Goal: Task Accomplishment & Management: Use online tool/utility

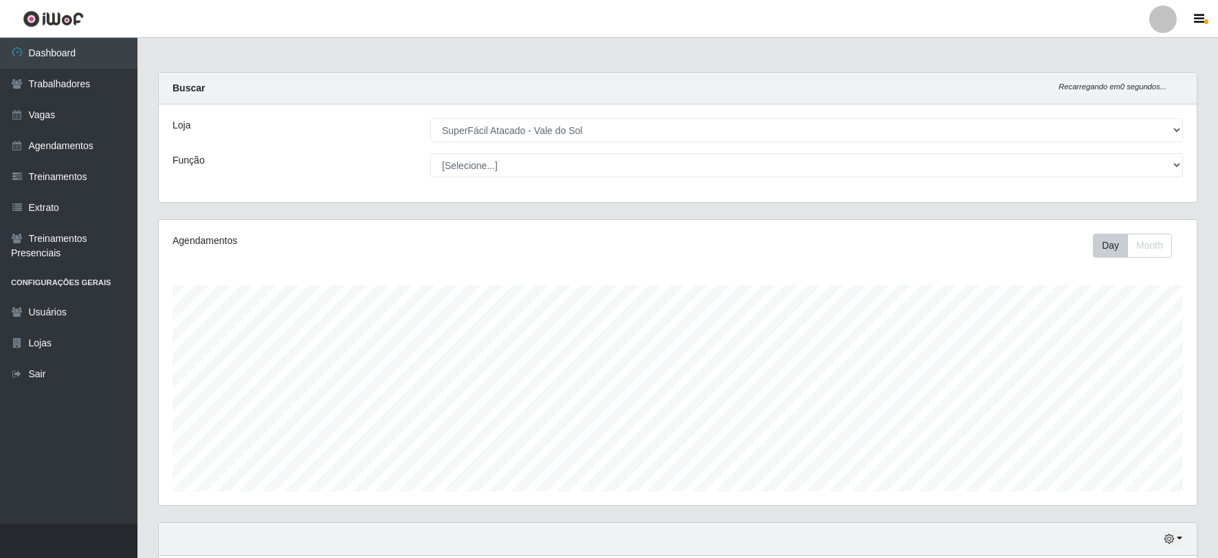
select select "502"
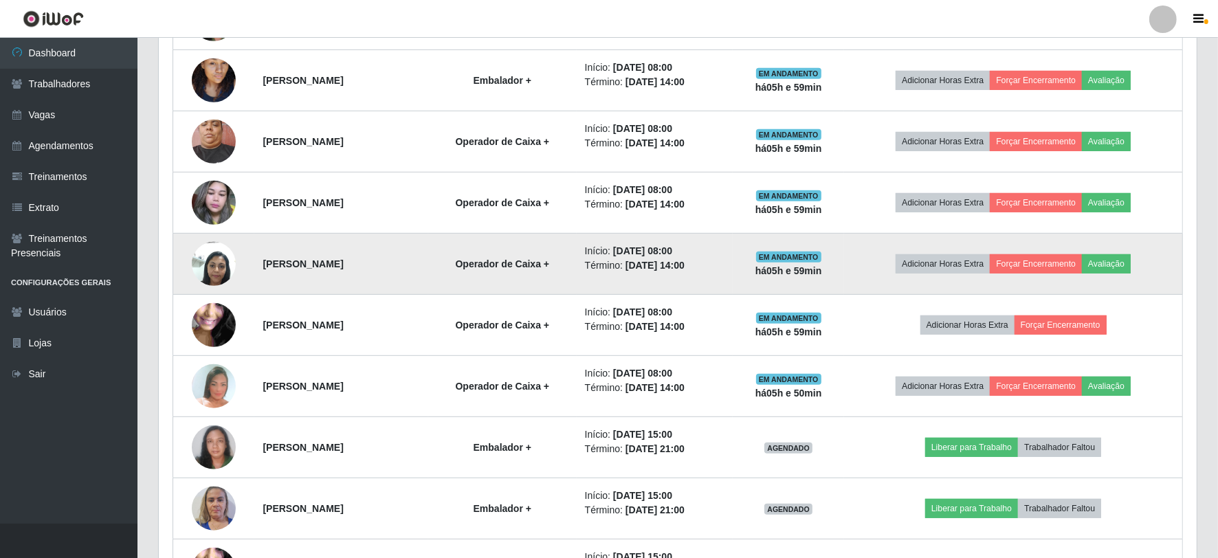
scroll to position [763, 0]
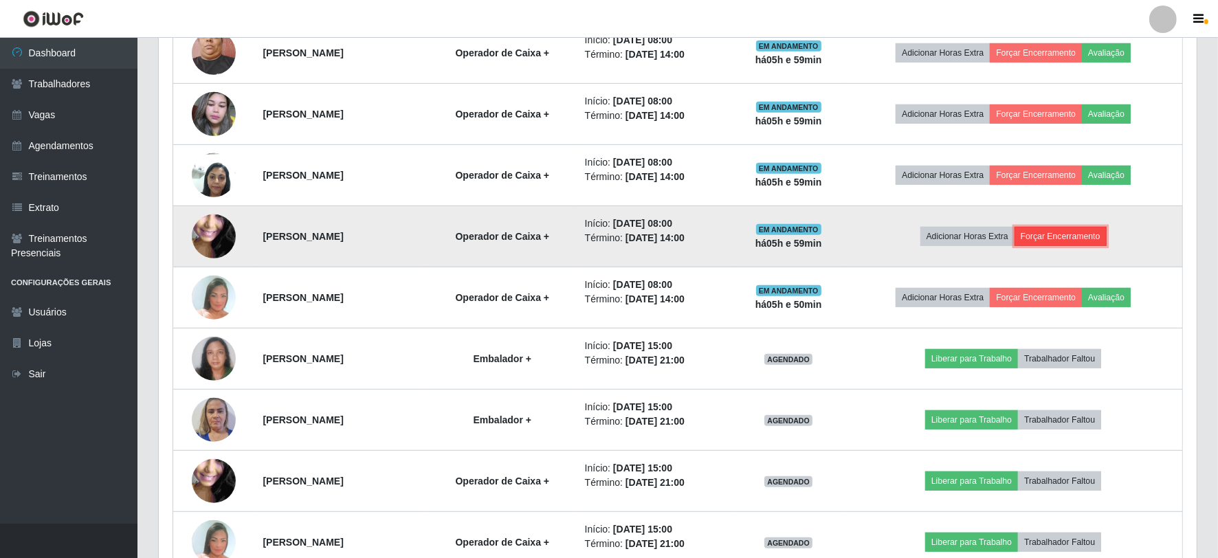
click at [1073, 236] on button "Forçar Encerramento" at bounding box center [1060, 236] width 92 height 19
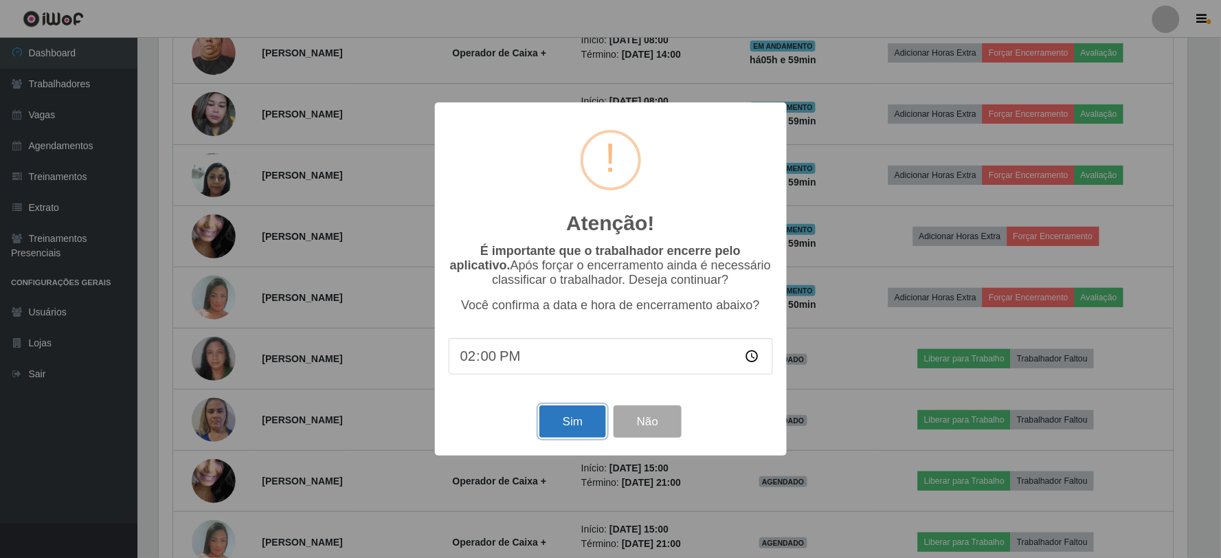
click at [590, 422] on button "Sim" at bounding box center [572, 421] width 67 height 32
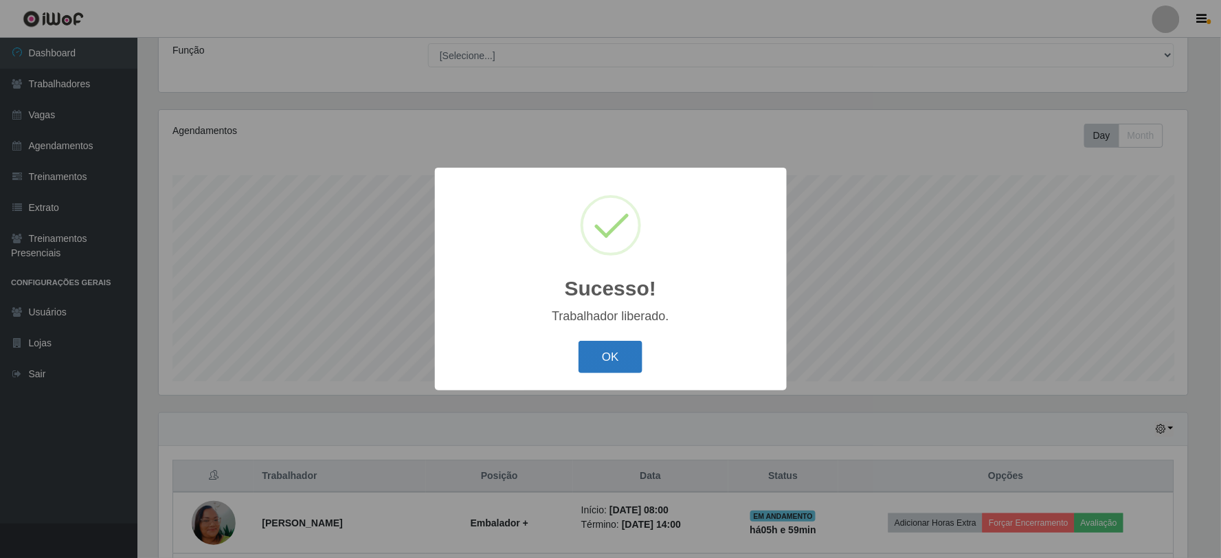
click at [608, 359] on button "OK" at bounding box center [611, 357] width 64 height 32
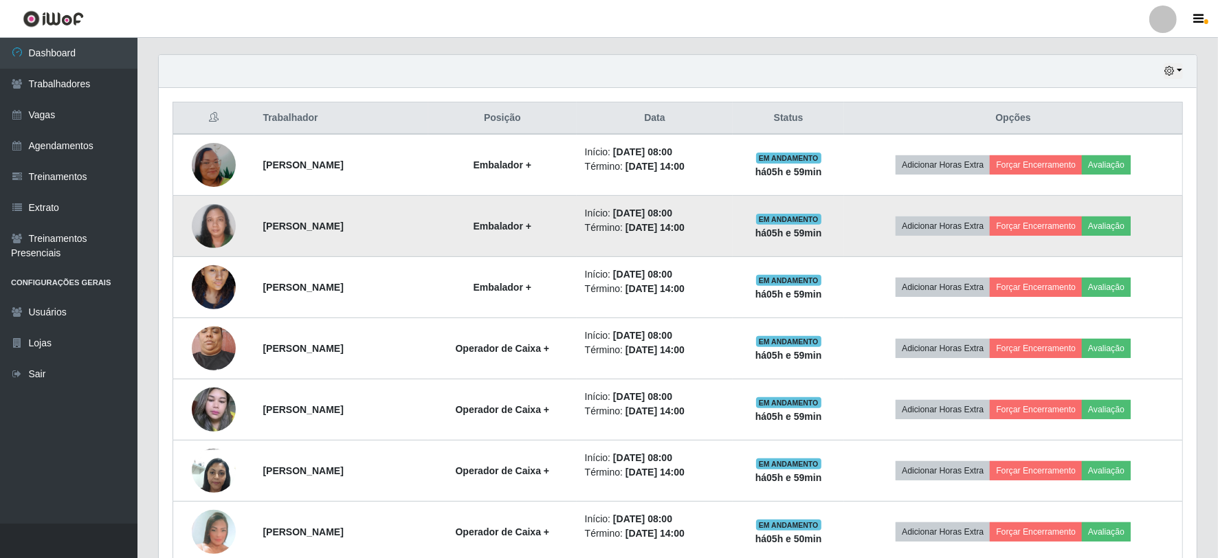
scroll to position [568, 0]
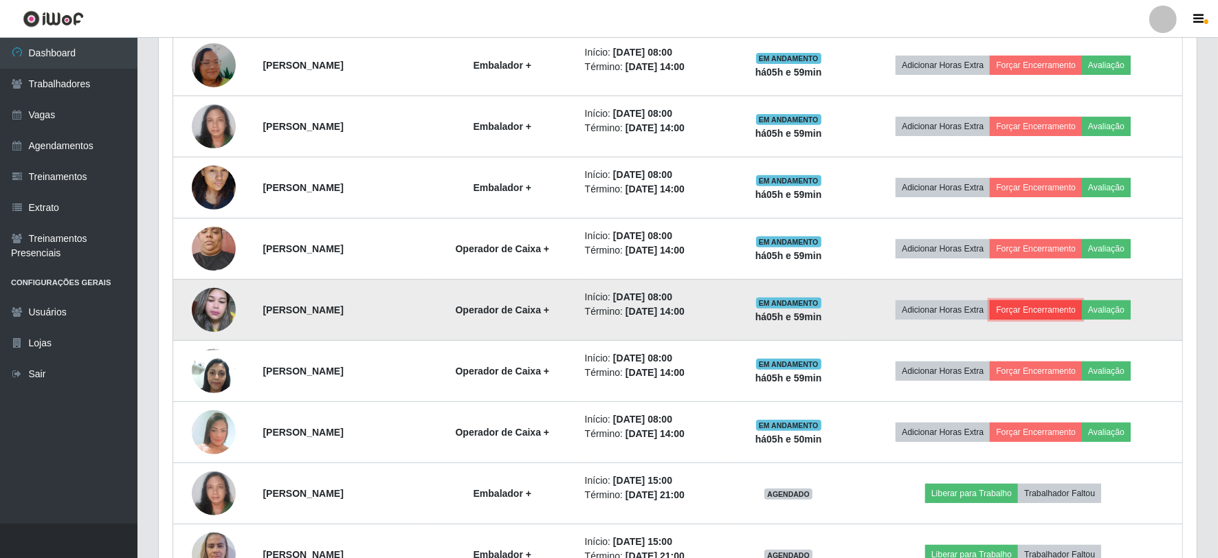
click at [1059, 311] on button "Forçar Encerramento" at bounding box center [1035, 309] width 92 height 19
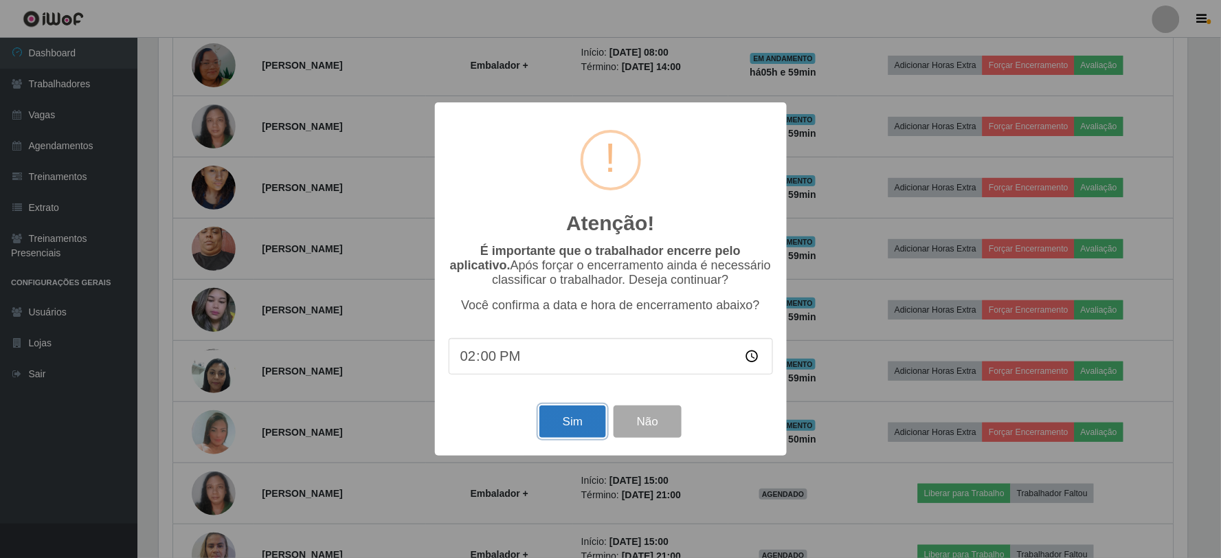
click at [565, 421] on button "Sim" at bounding box center [572, 421] width 67 height 32
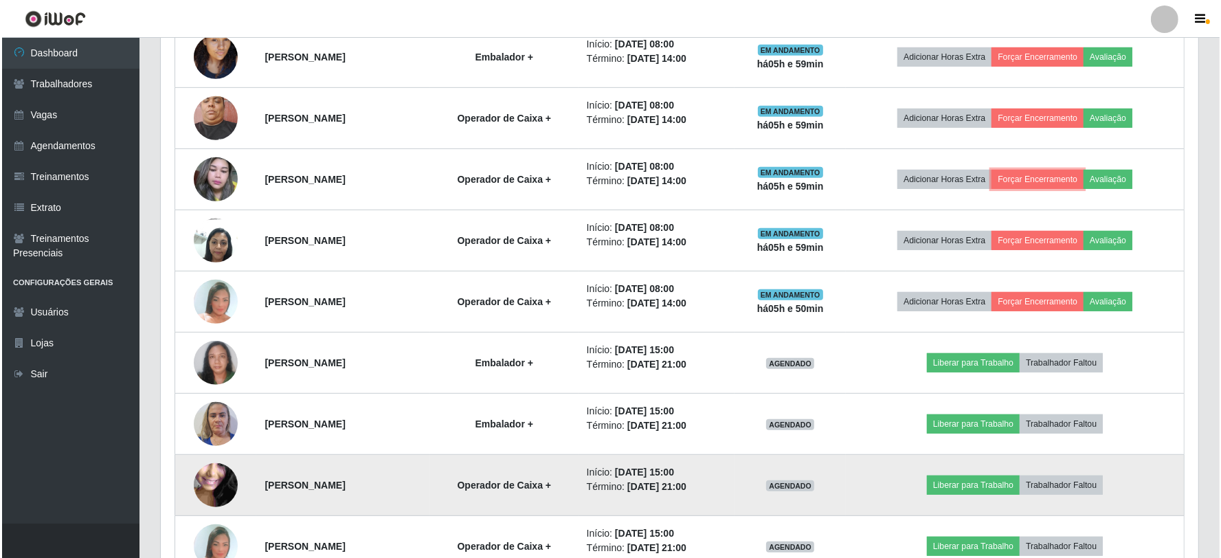
scroll to position [720, 0]
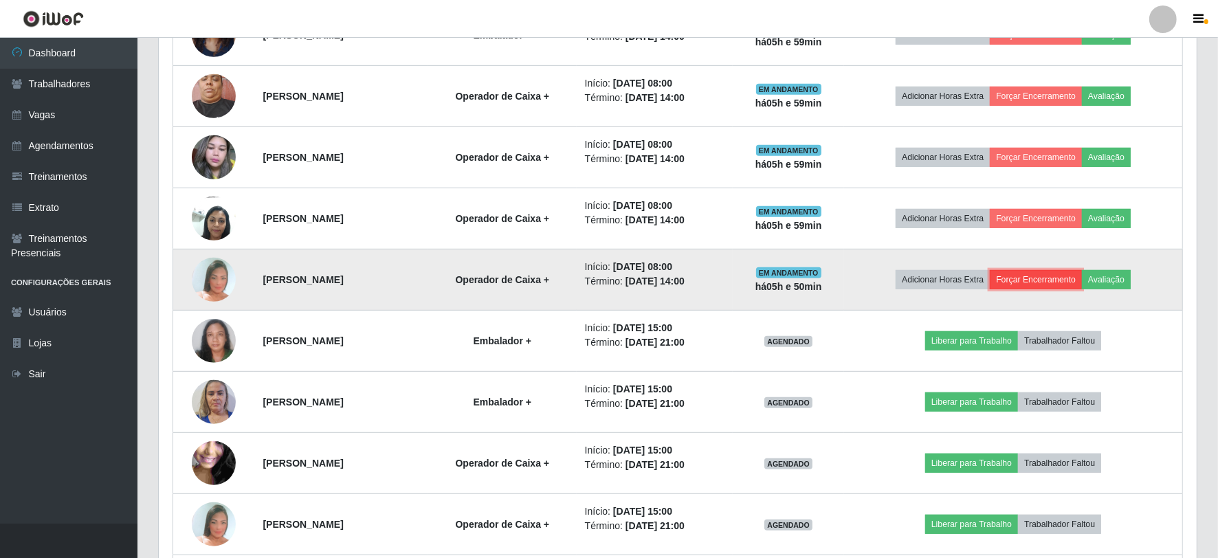
click at [1053, 282] on button "Forçar Encerramento" at bounding box center [1035, 279] width 92 height 19
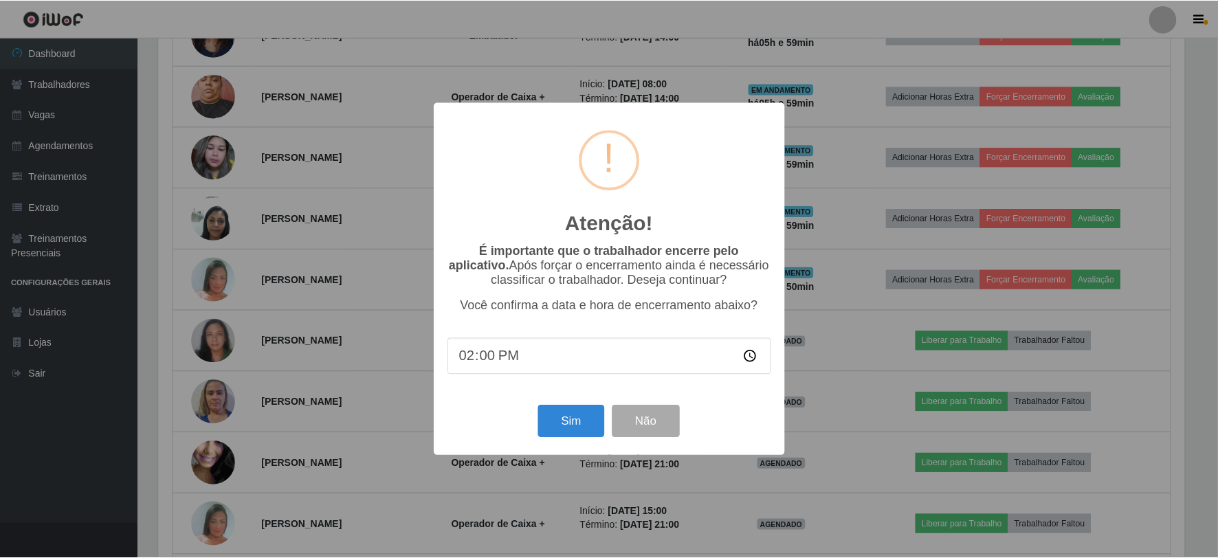
scroll to position [110, 0]
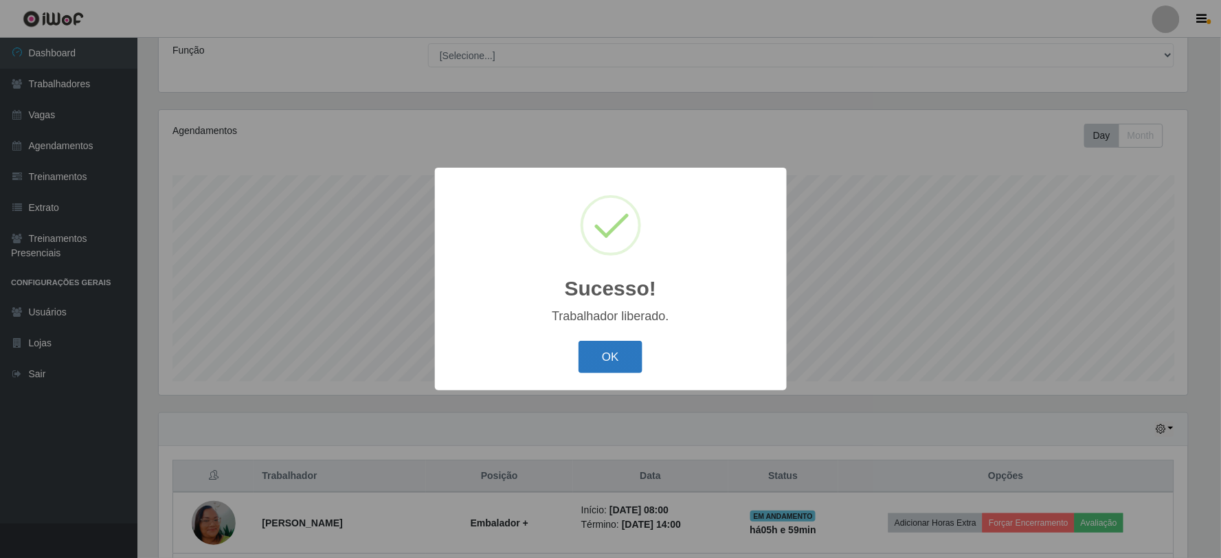
click at [623, 363] on button "OK" at bounding box center [611, 357] width 64 height 32
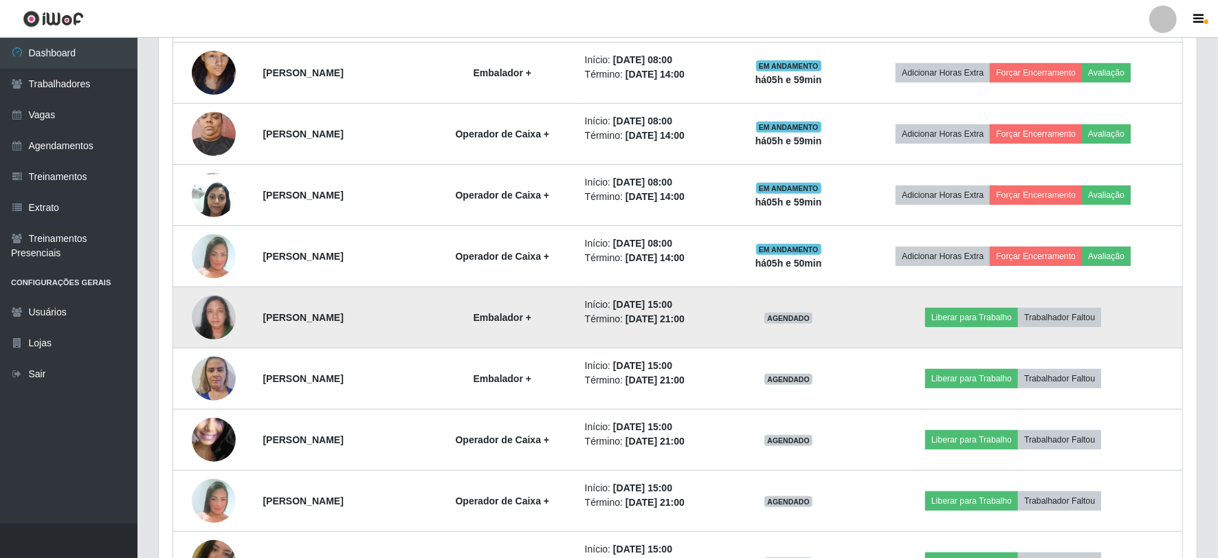
scroll to position [644, 0]
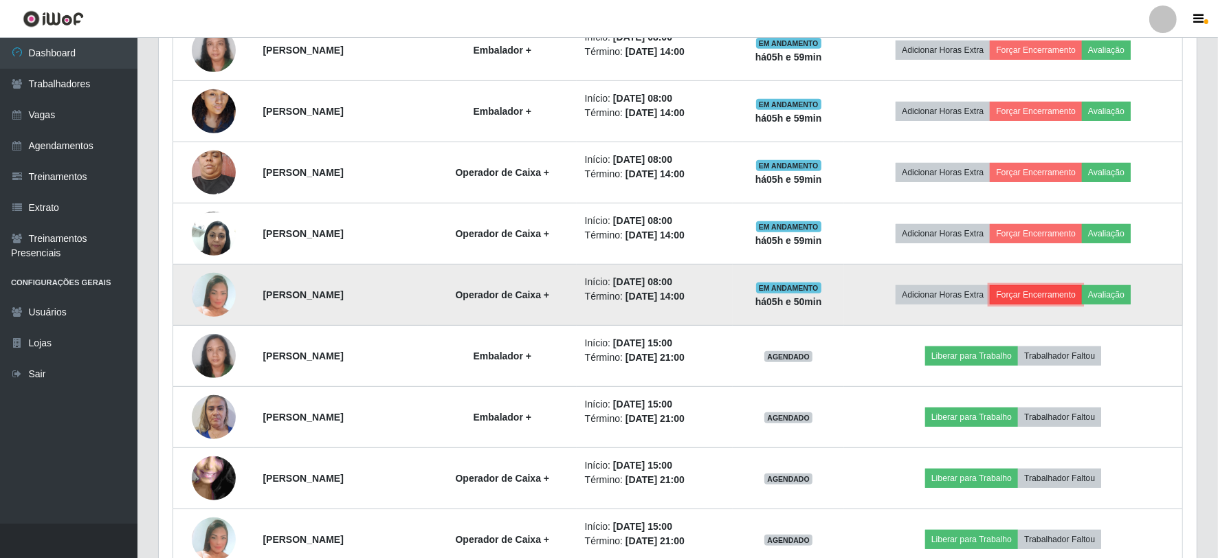
click at [1050, 296] on button "Forçar Encerramento" at bounding box center [1035, 294] width 92 height 19
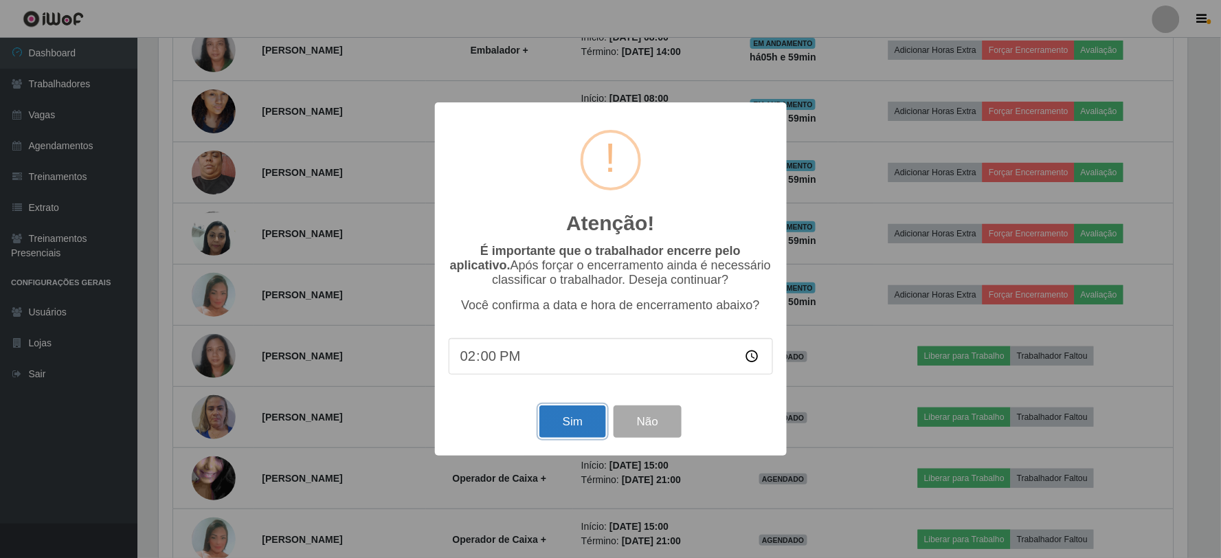
click at [576, 424] on button "Sim" at bounding box center [572, 421] width 67 height 32
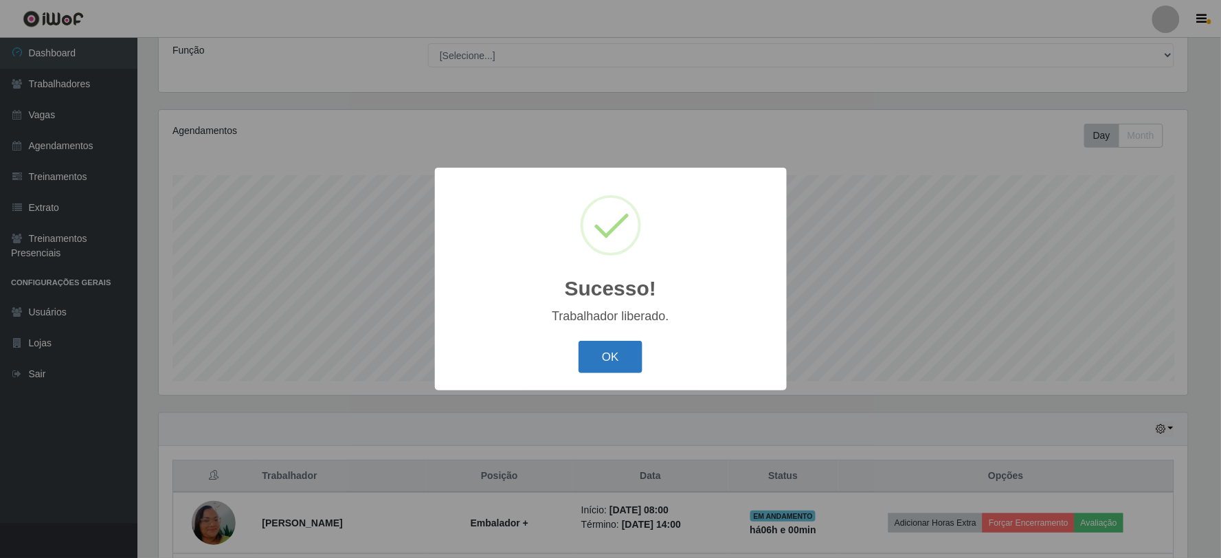
click at [627, 354] on button "OK" at bounding box center [611, 357] width 64 height 32
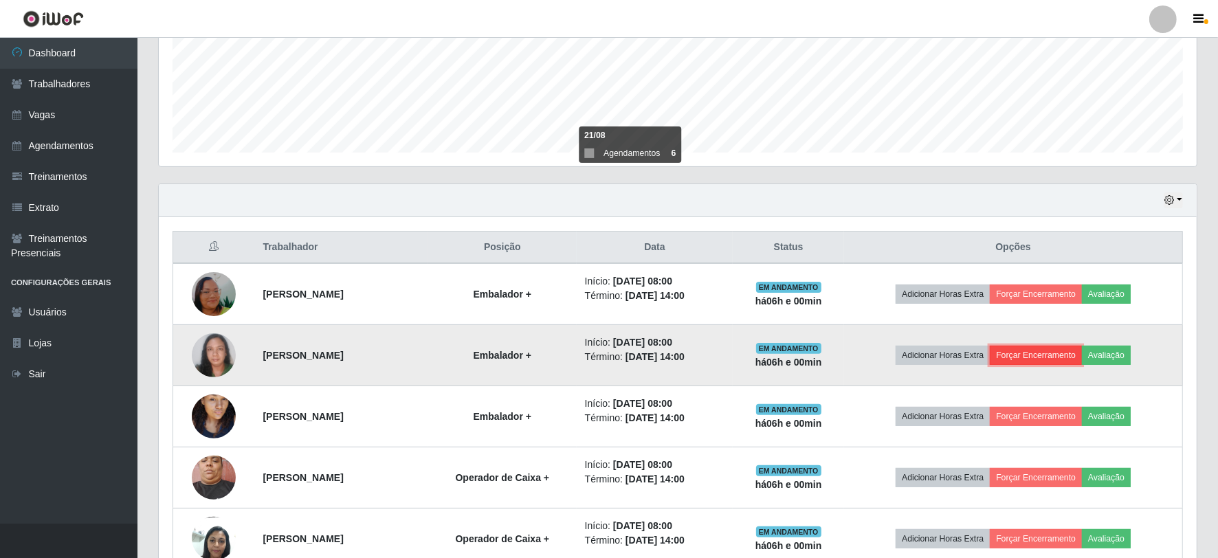
click at [1068, 362] on button "Forçar Encerramento" at bounding box center [1035, 355] width 92 height 19
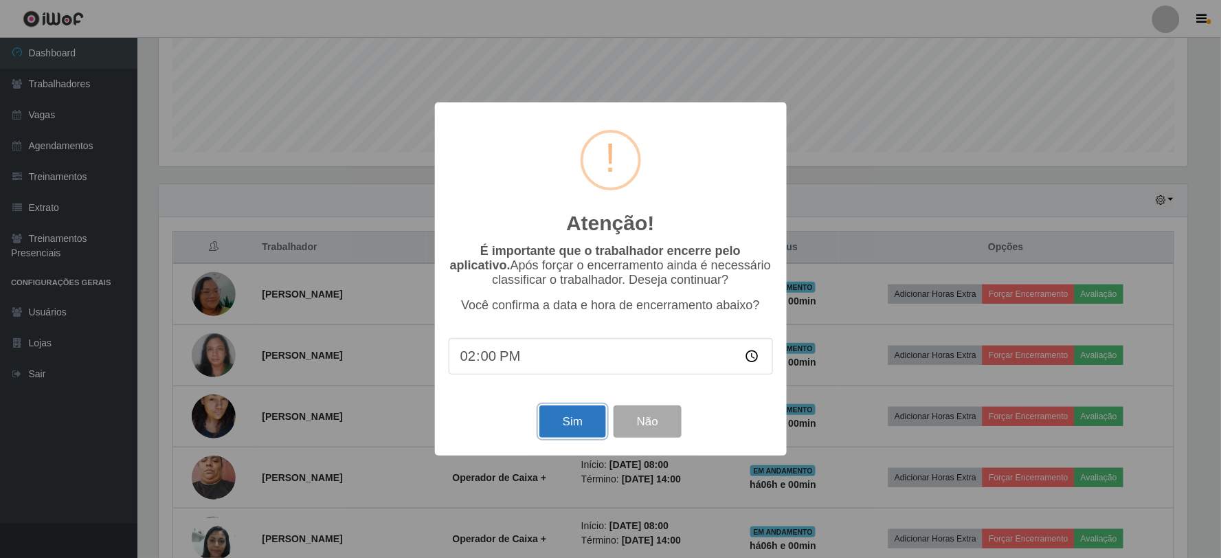
click at [567, 426] on button "Sim" at bounding box center [572, 421] width 67 height 32
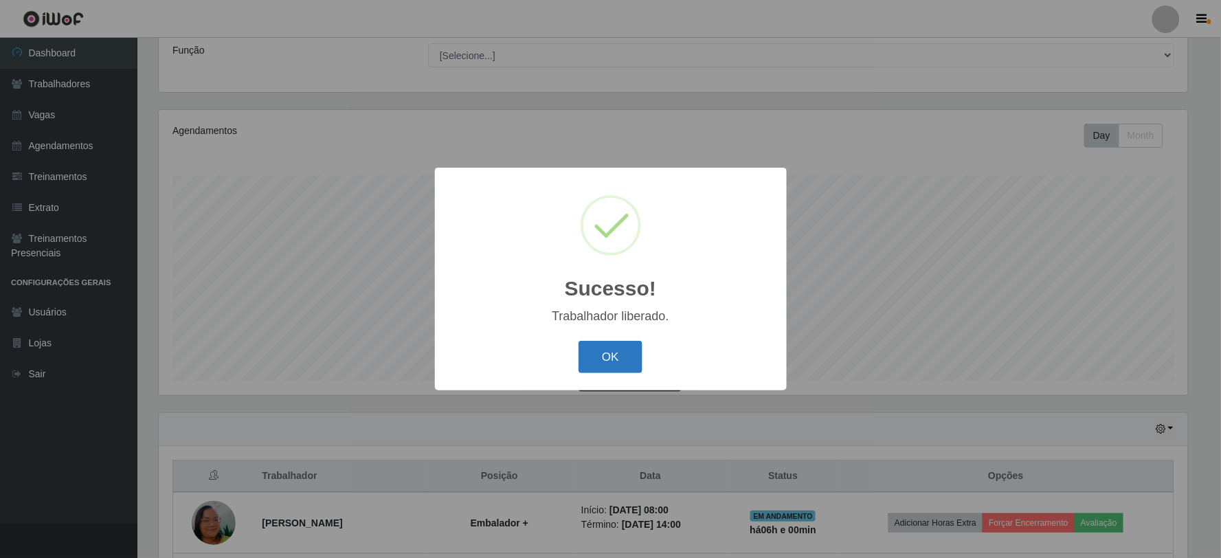
click at [596, 345] on button "OK" at bounding box center [611, 357] width 64 height 32
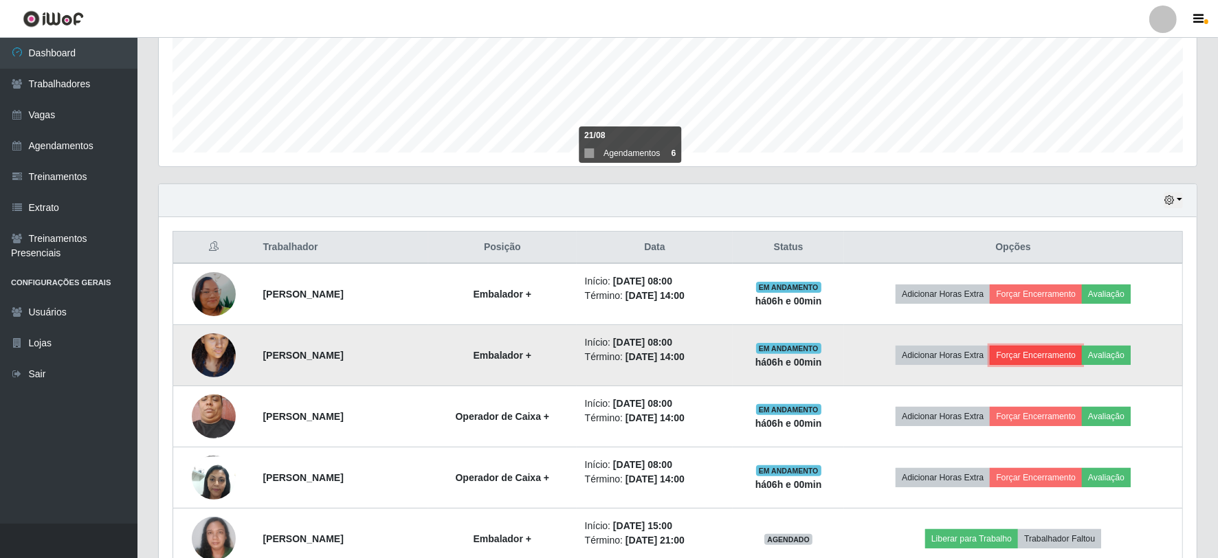
click at [1049, 358] on button "Forçar Encerramento" at bounding box center [1035, 355] width 92 height 19
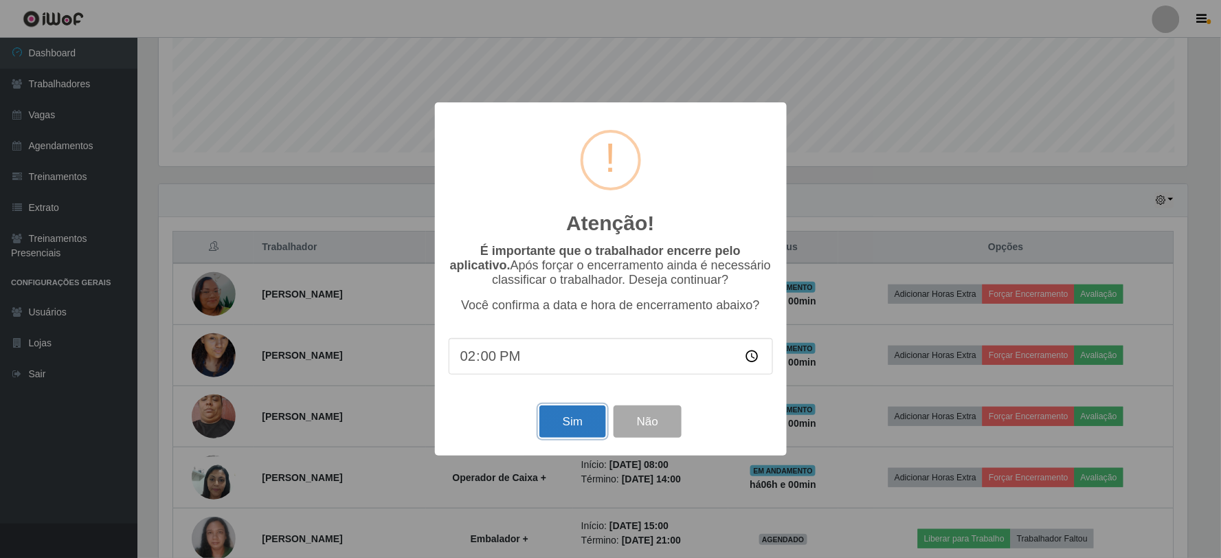
click at [574, 427] on button "Sim" at bounding box center [572, 421] width 67 height 32
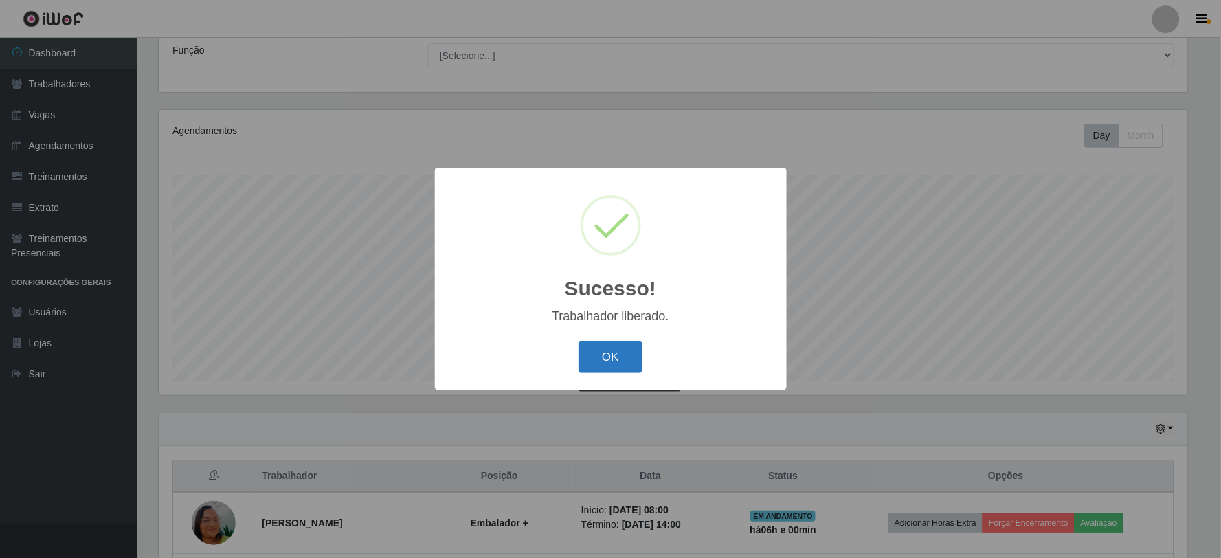
click at [614, 359] on button "OK" at bounding box center [611, 357] width 64 height 32
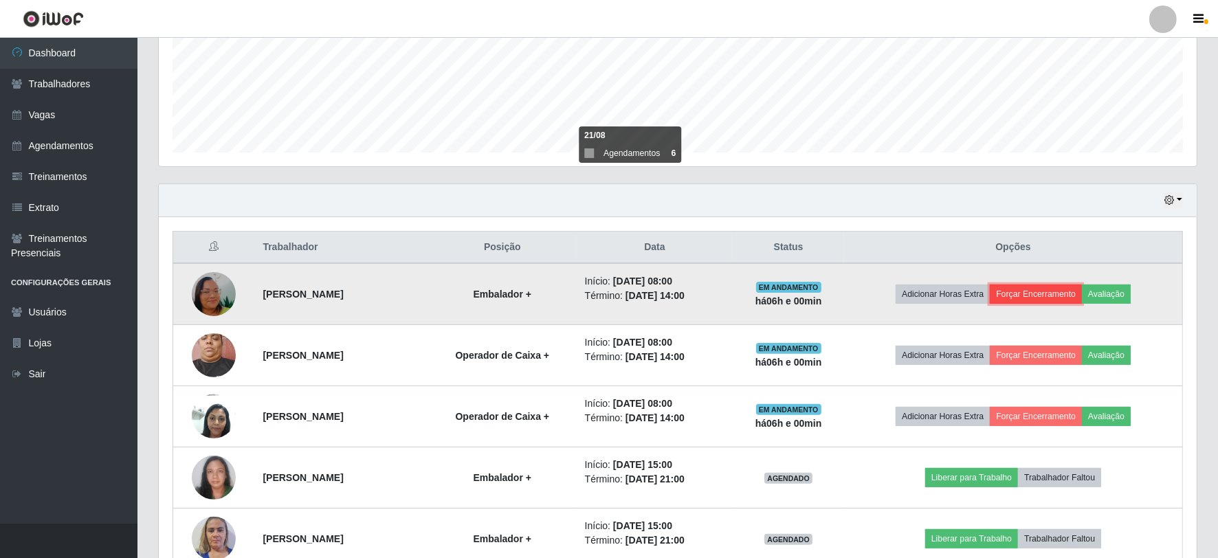
click at [1040, 293] on button "Forçar Encerramento" at bounding box center [1035, 293] width 92 height 19
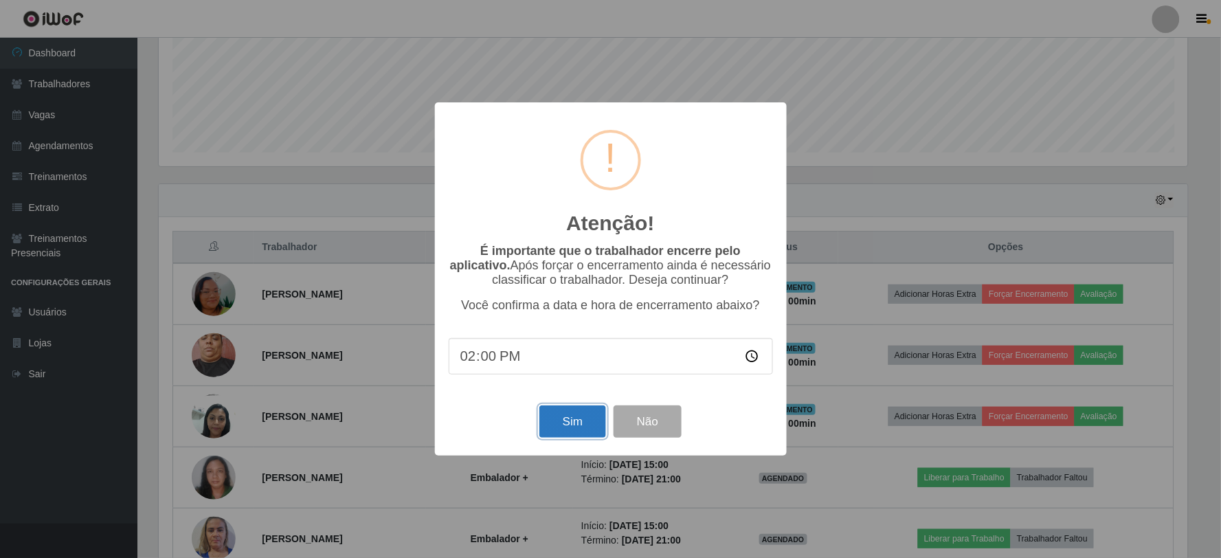
click at [567, 423] on button "Sim" at bounding box center [572, 421] width 67 height 32
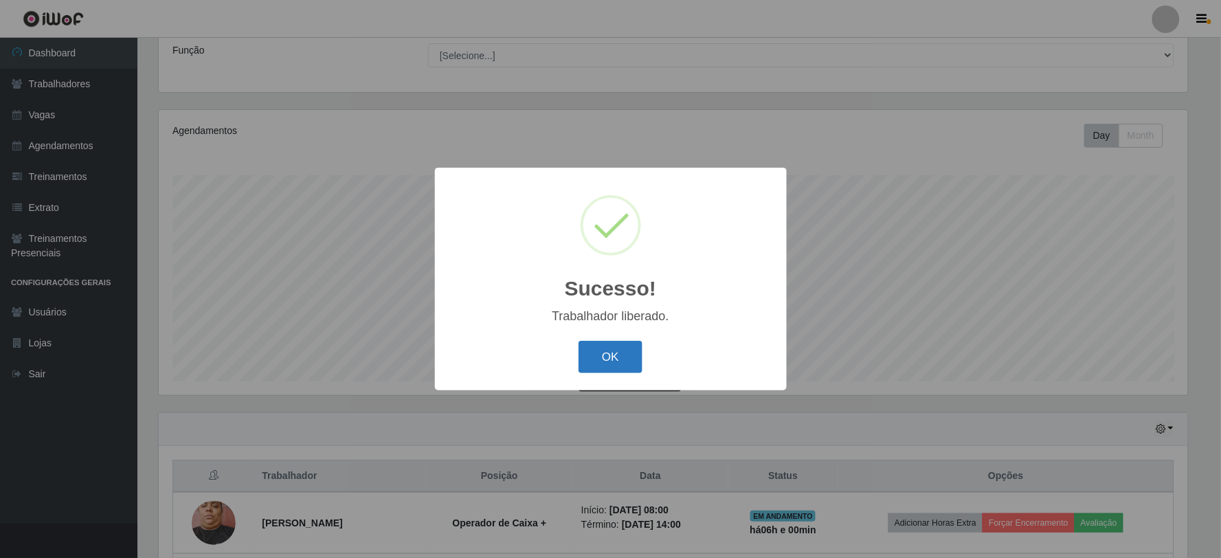
click at [614, 356] on button "OK" at bounding box center [611, 357] width 64 height 32
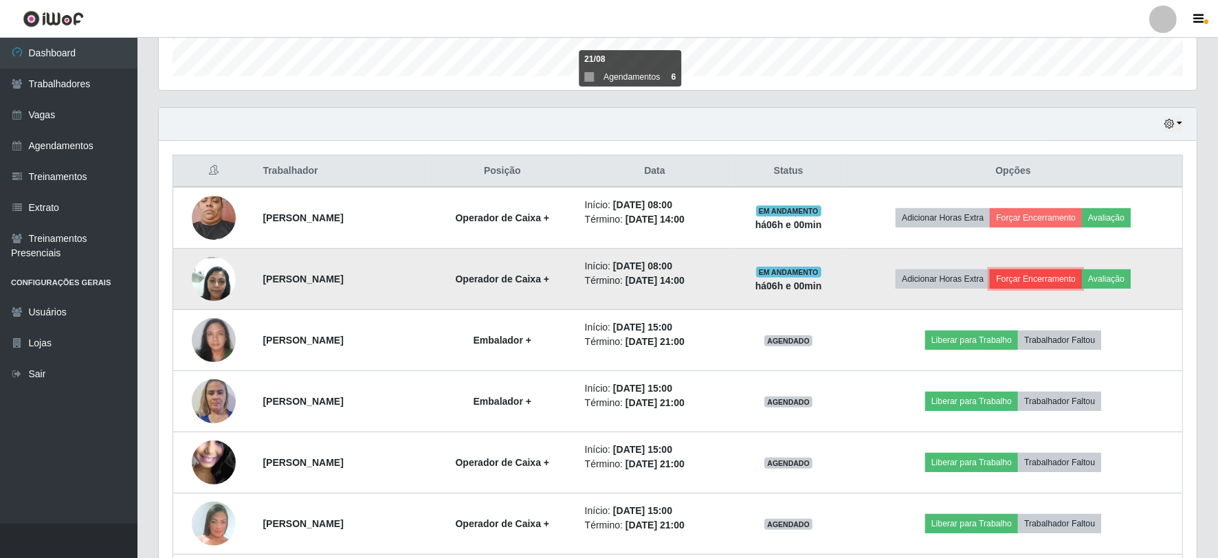
click at [1048, 282] on button "Forçar Encerramento" at bounding box center [1035, 278] width 92 height 19
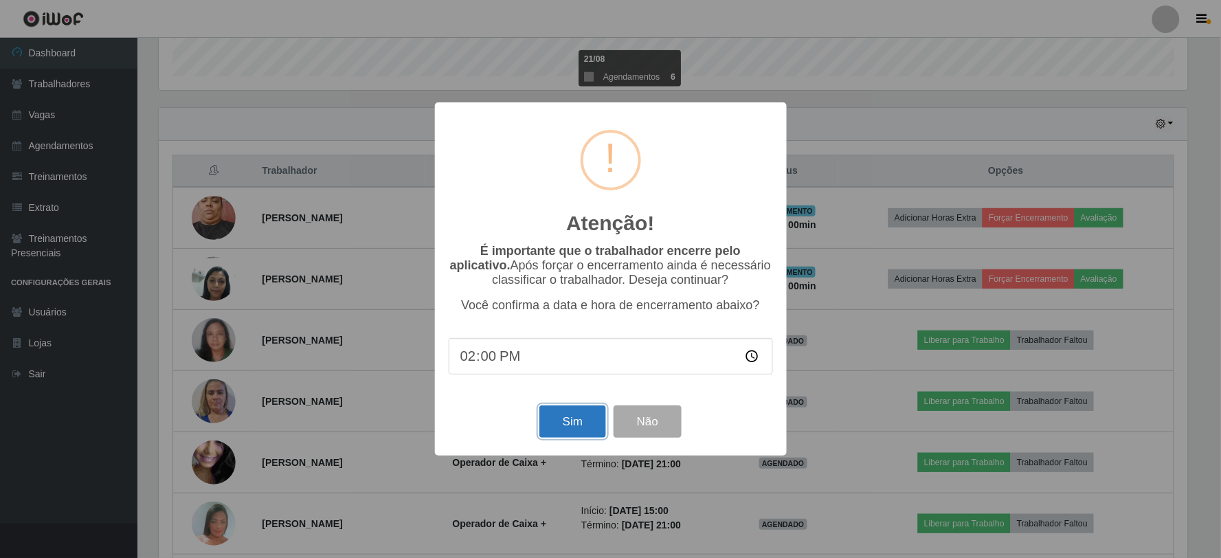
click at [571, 423] on button "Sim" at bounding box center [572, 421] width 67 height 32
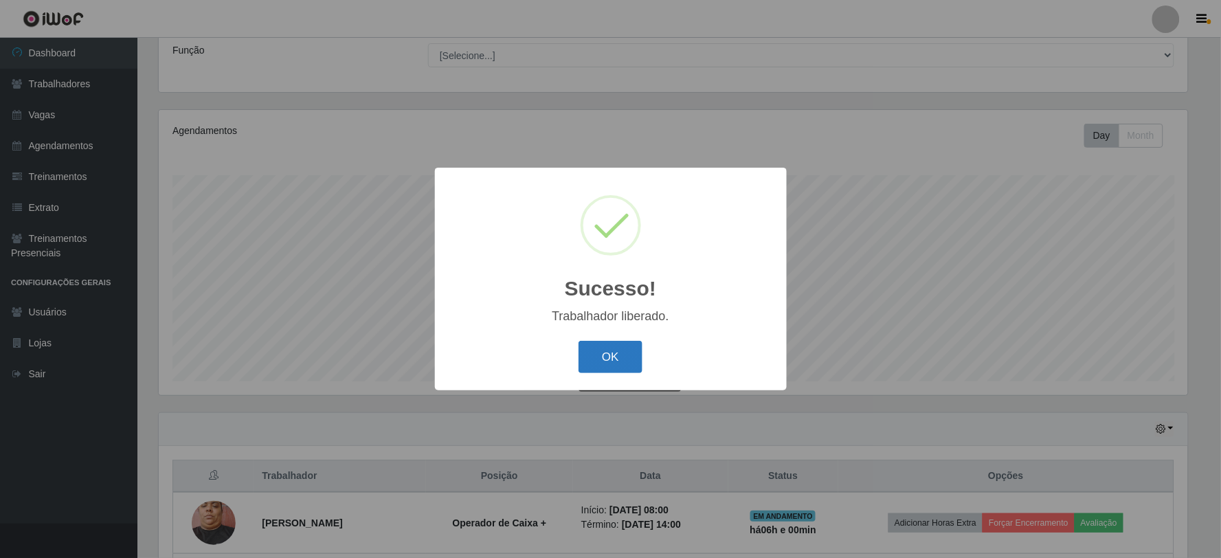
click at [623, 362] on button "OK" at bounding box center [611, 357] width 64 height 32
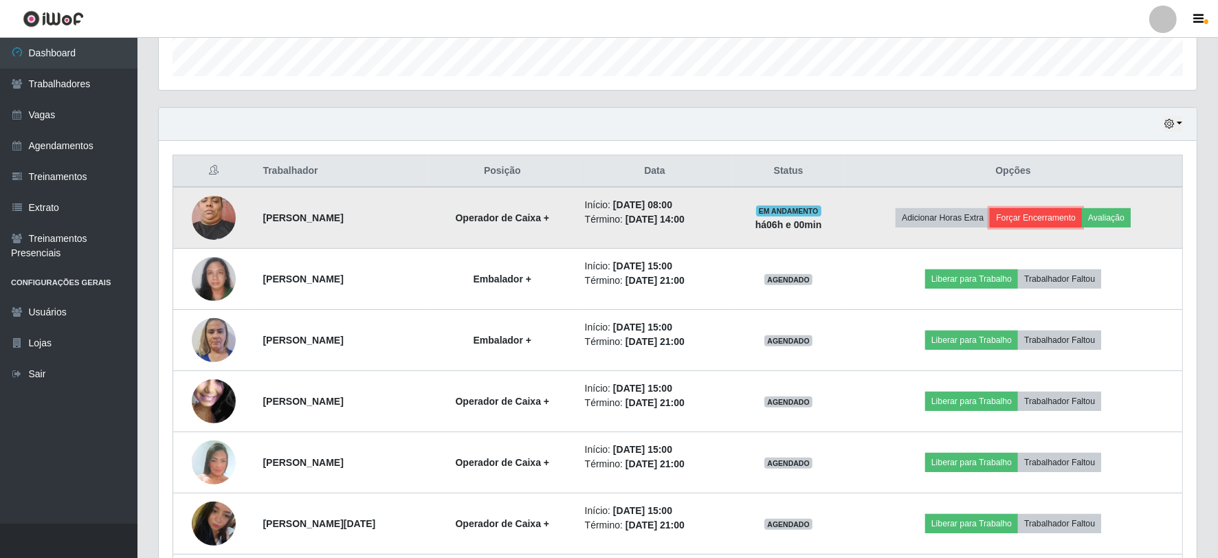
click at [1066, 218] on button "Forçar Encerramento" at bounding box center [1035, 217] width 92 height 19
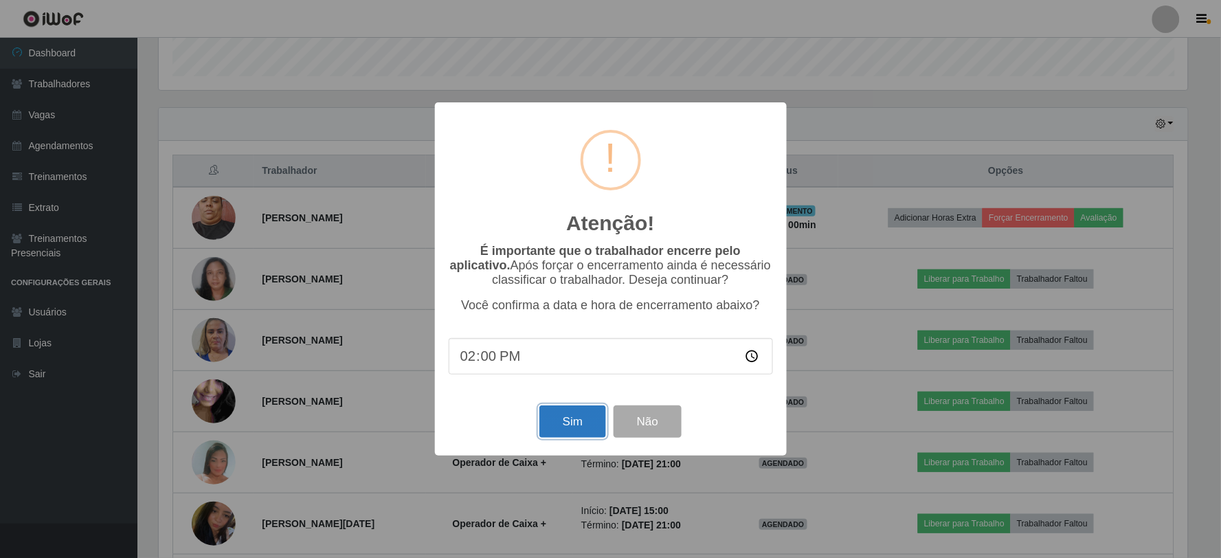
click at [585, 428] on button "Sim" at bounding box center [572, 421] width 67 height 32
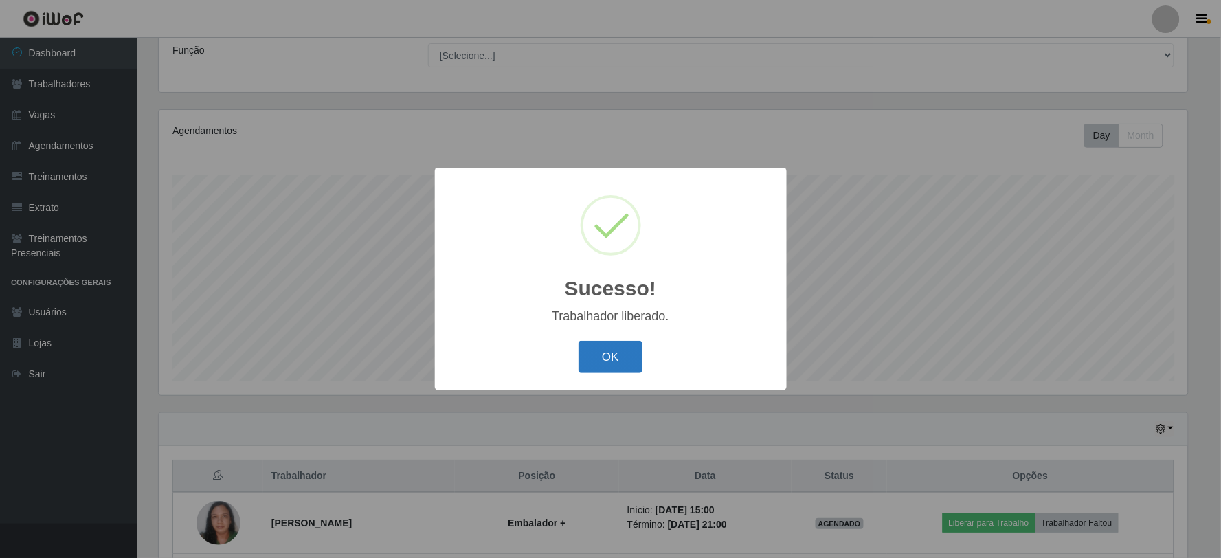
click at [605, 349] on button "OK" at bounding box center [611, 357] width 64 height 32
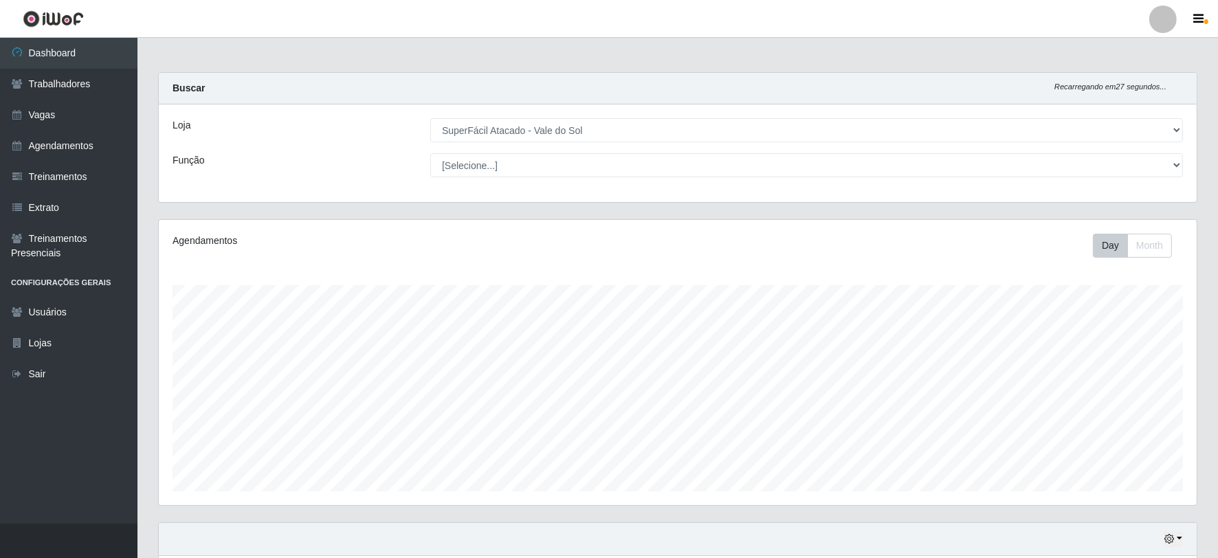
click at [473, 44] on main "Carregando... Buscar Recarregando em 27 segundos... Loja [Selecione...] SuperFá…" at bounding box center [677, 519] width 1080 height 963
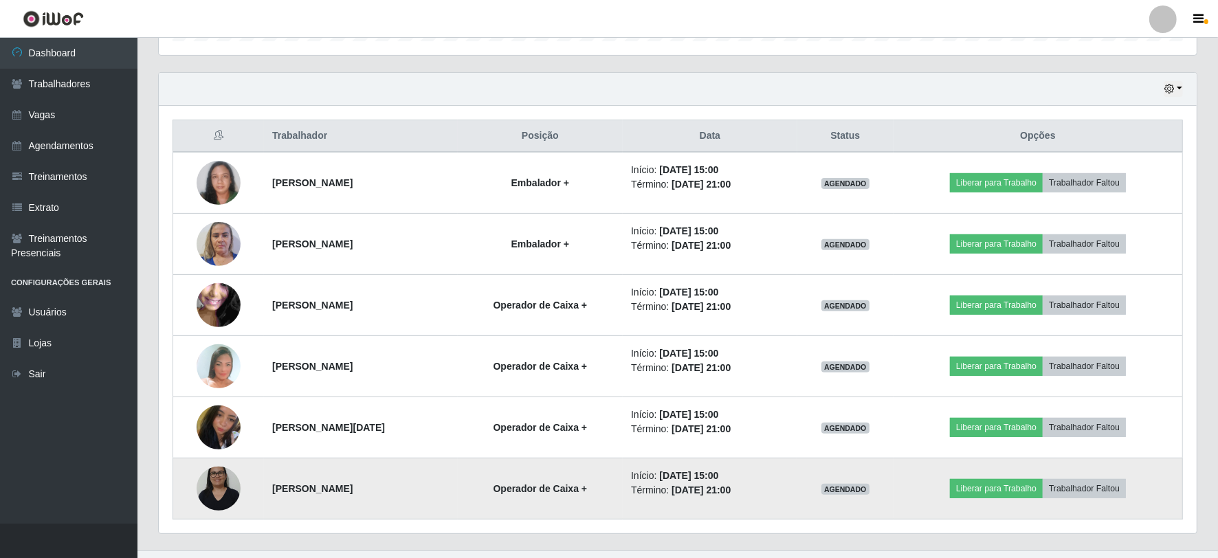
scroll to position [477, 0]
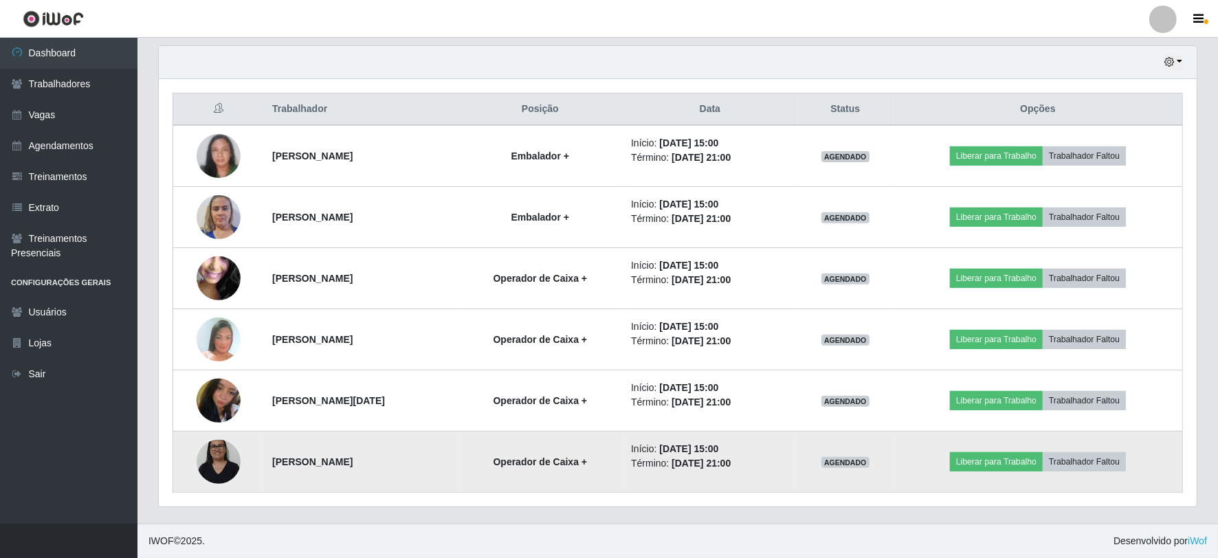
click at [214, 471] on div at bounding box center [219, 462] width 44 height 44
